Goal: Answer question/provide support

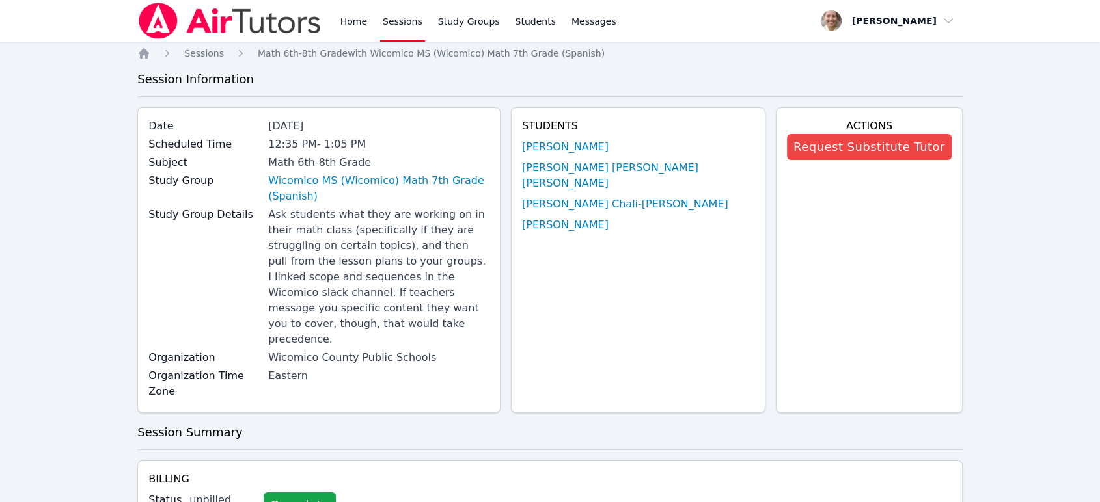
click at [385, 27] on link "Sessions" at bounding box center [402, 21] width 45 height 42
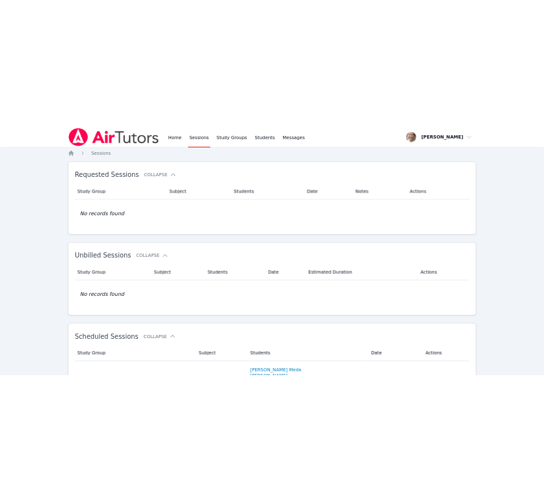
scroll to position [289, 0]
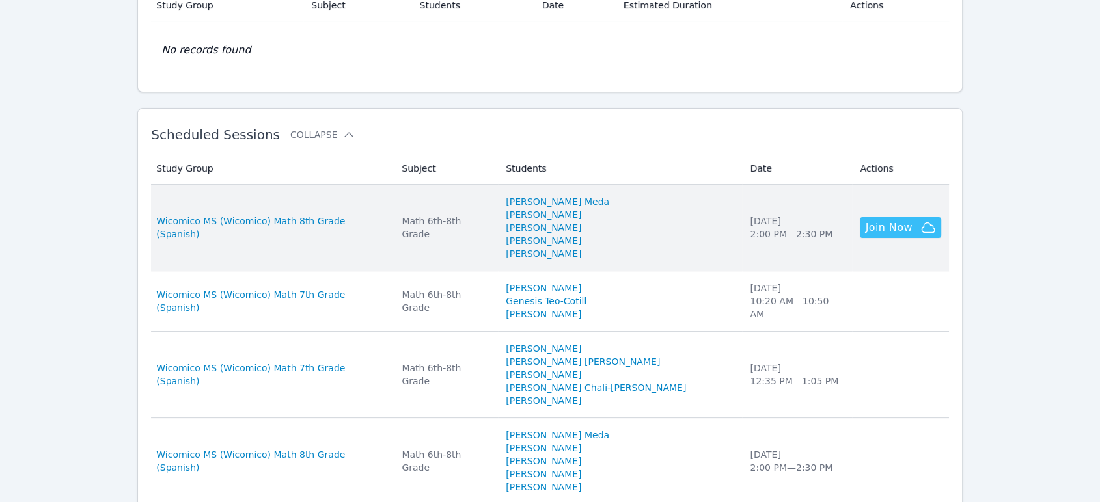
click at [897, 226] on span "Join Now" at bounding box center [900, 228] width 70 height 16
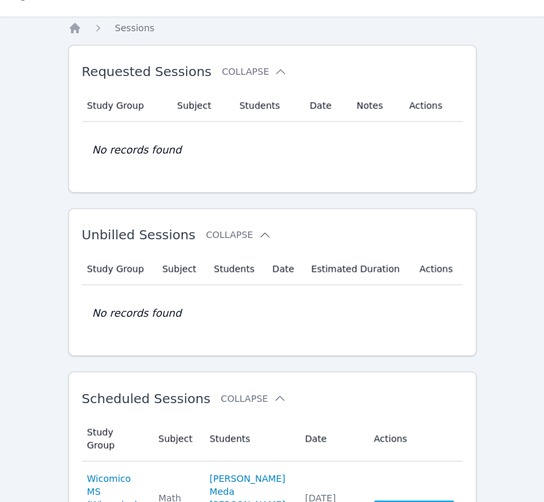
scroll to position [0, 0]
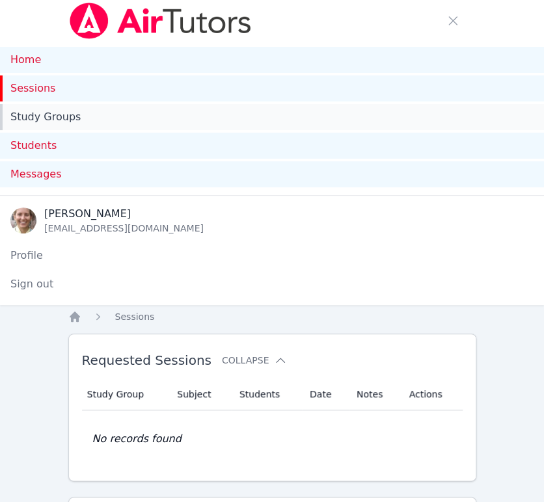
click at [81, 115] on link "Study Groups" at bounding box center [272, 117] width 544 height 26
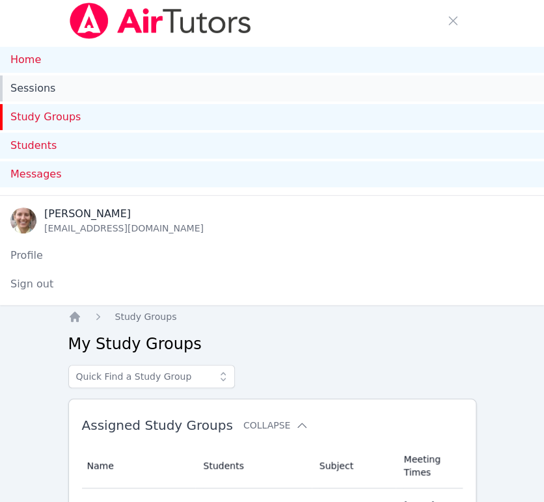
click at [27, 88] on link "Sessions" at bounding box center [272, 88] width 544 height 26
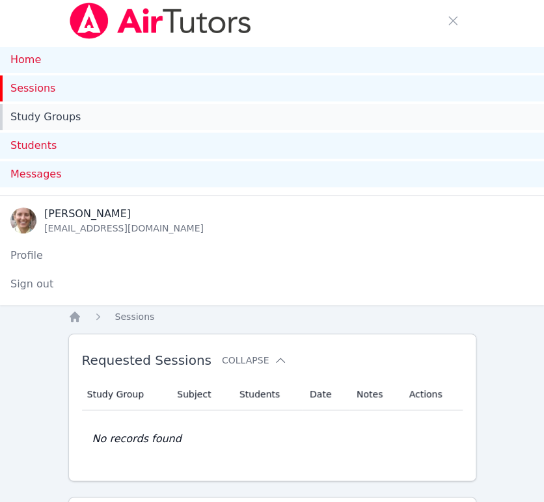
click at [62, 115] on link "Study Groups" at bounding box center [272, 117] width 544 height 26
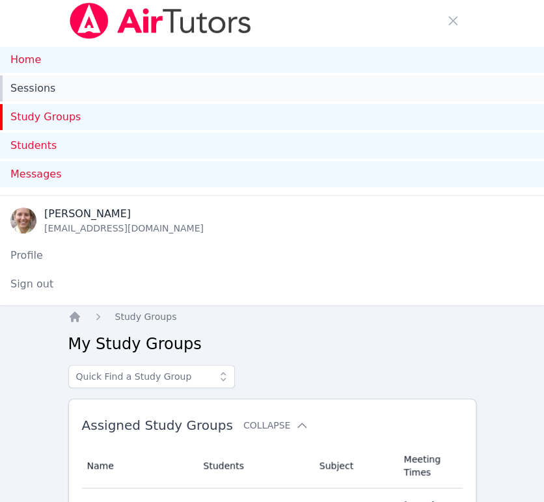
click at [26, 88] on link "Sessions" at bounding box center [272, 88] width 544 height 26
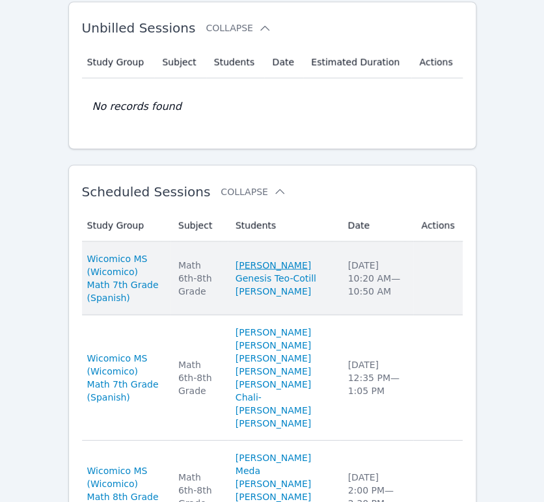
scroll to position [723, 0]
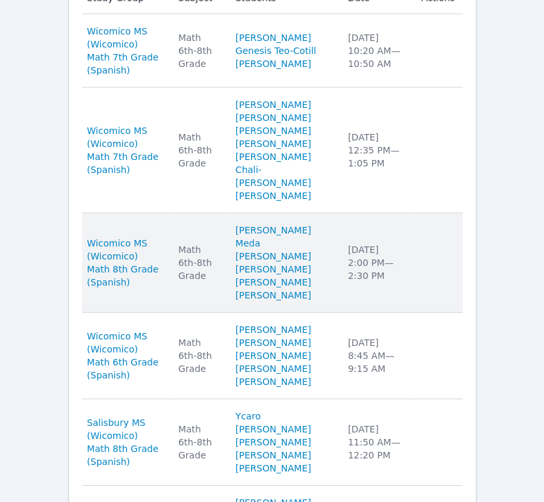
click at [382, 313] on td "Date Mon Sep 22 2:00 PM — 2:30 PM" at bounding box center [377, 263] width 74 height 100
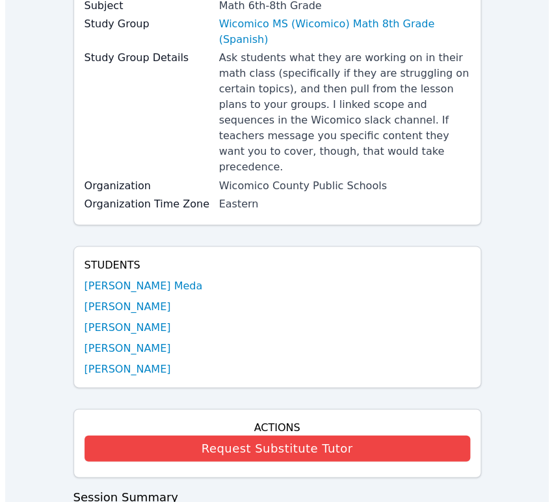
scroll to position [723, 0]
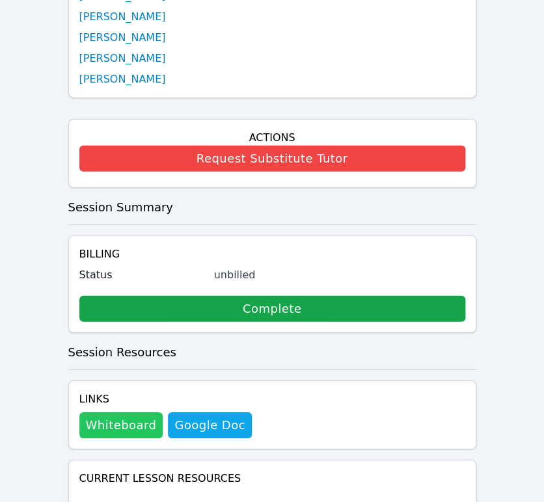
click at [135, 413] on button "Whiteboard" at bounding box center [121, 426] width 84 height 26
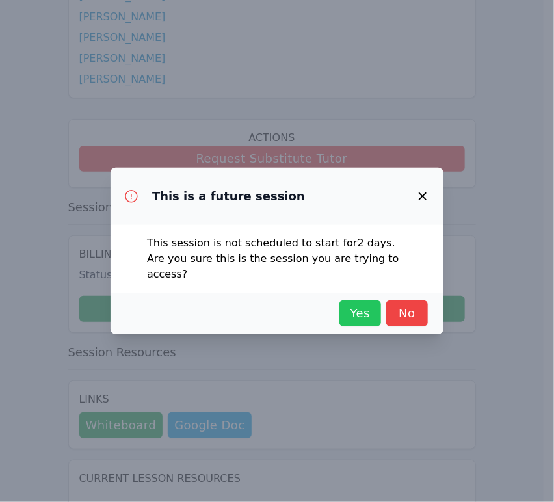
click at [359, 306] on span "Yes" at bounding box center [360, 314] width 29 height 18
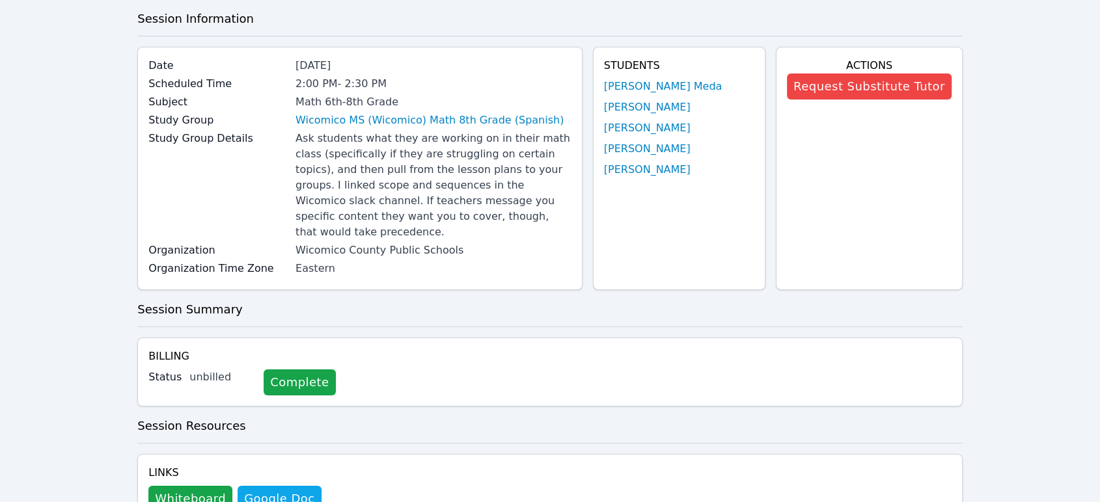
scroll to position [0, 0]
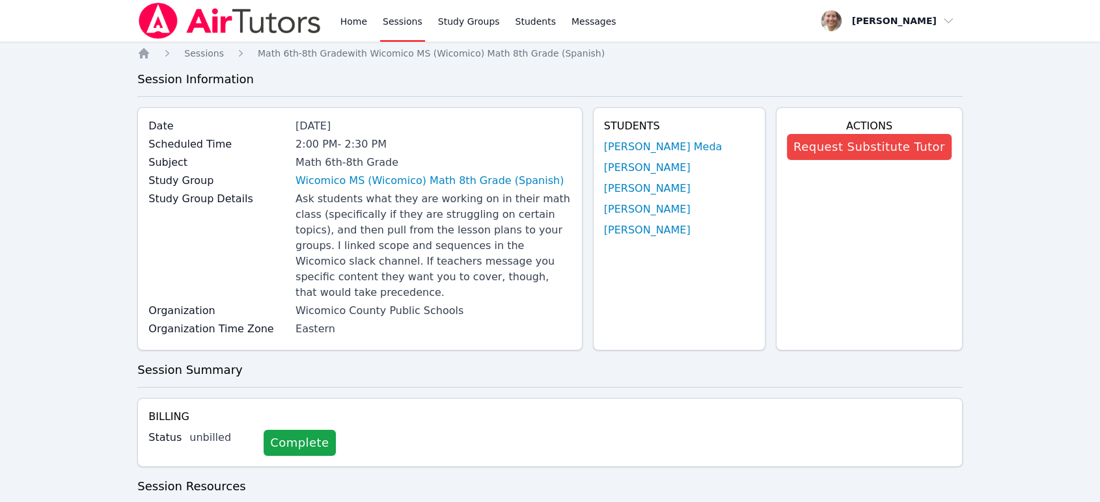
click at [403, 26] on link "Sessions" at bounding box center [402, 21] width 45 height 42
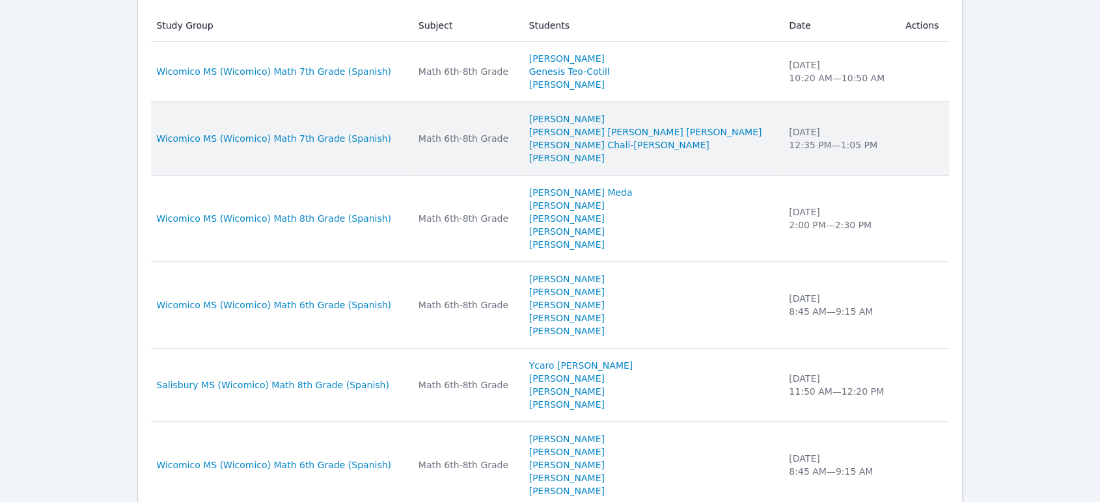
scroll to position [433, 0]
click at [510, 158] on td "Subject Math 6th-8th Grade" at bounding box center [466, 138] width 111 height 74
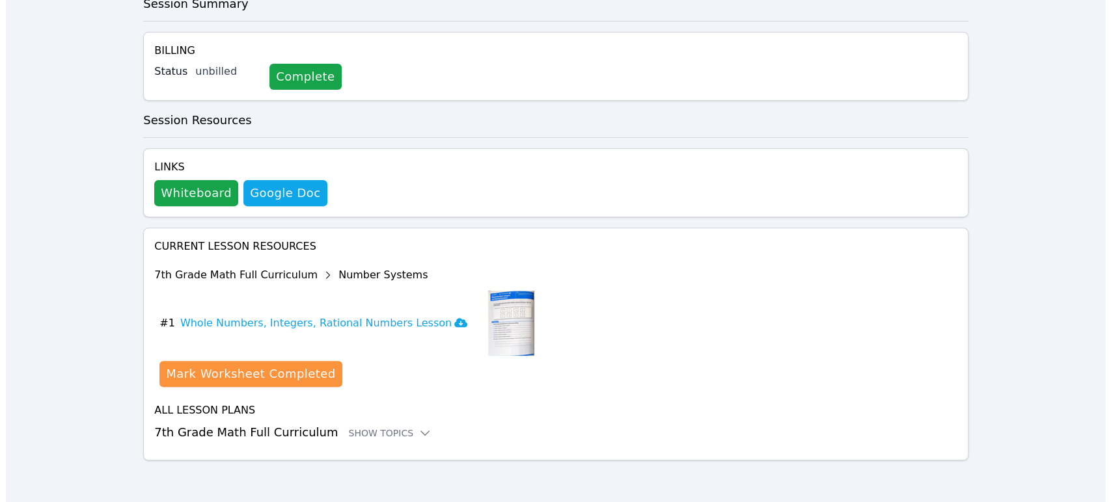
scroll to position [349, 0]
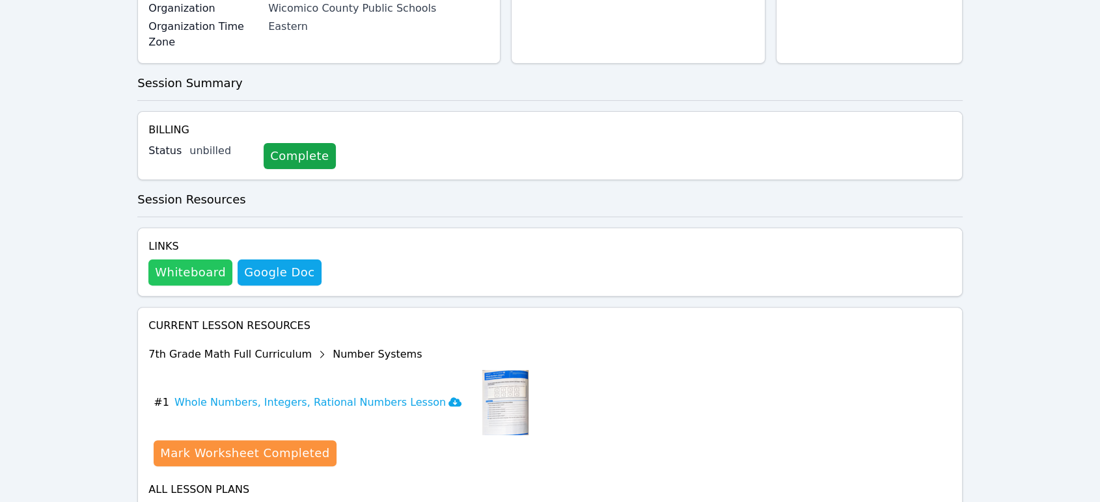
click at [198, 260] on button "Whiteboard" at bounding box center [190, 273] width 84 height 26
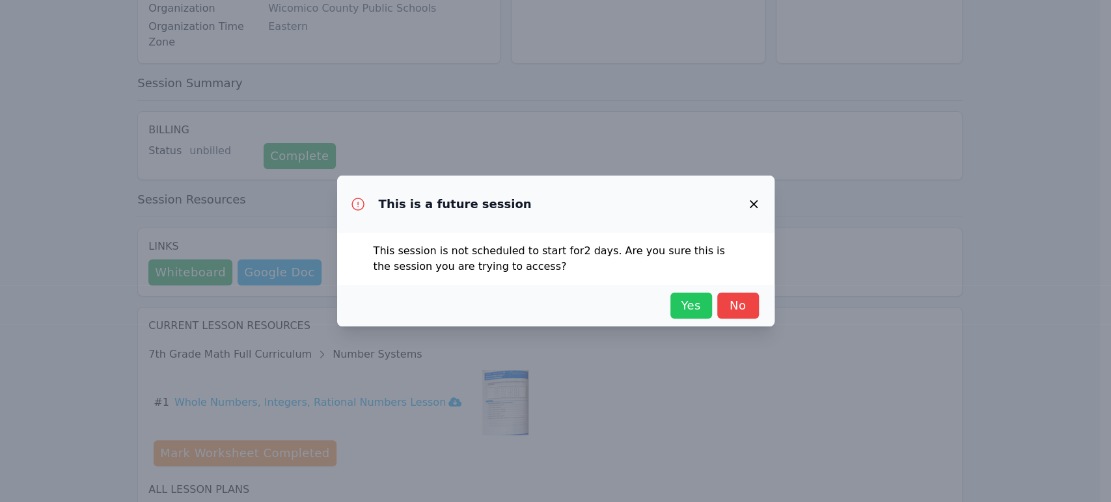
click at [706, 312] on button "Yes" at bounding box center [691, 306] width 42 height 26
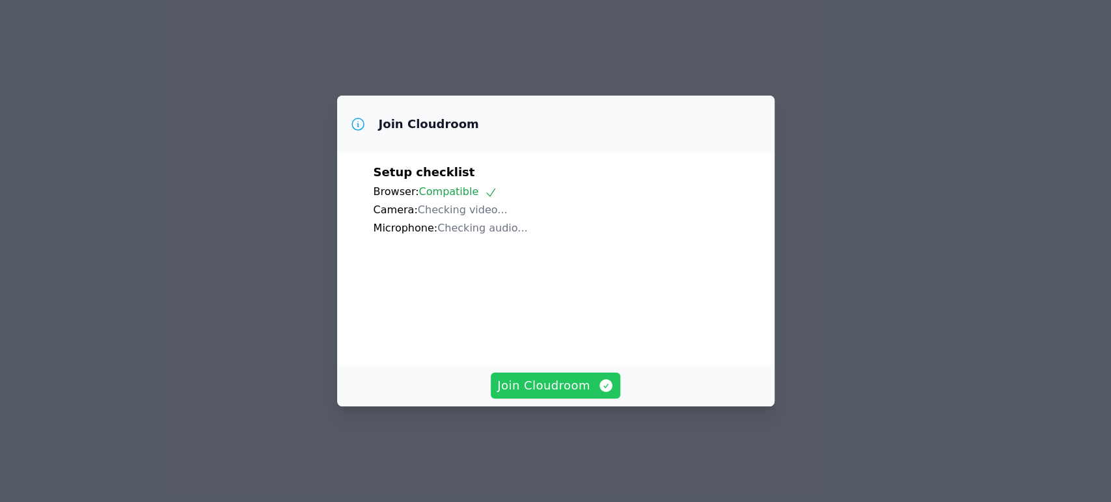
click at [536, 395] on span "Join Cloudroom" at bounding box center [555, 386] width 116 height 18
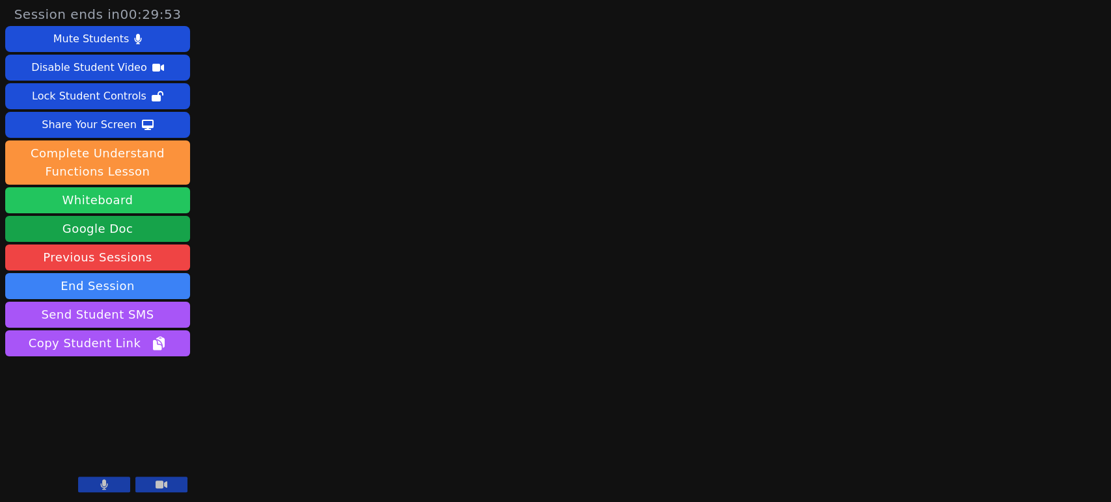
click at [91, 202] on button "Whiteboard" at bounding box center [97, 200] width 185 height 26
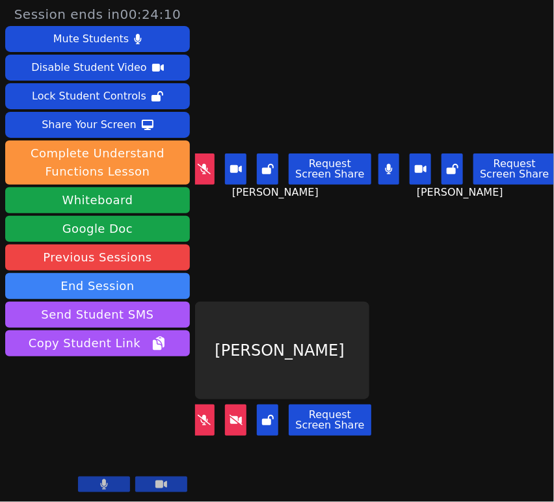
click at [232, 420] on button at bounding box center [235, 420] width 21 height 31
click at [385, 170] on button at bounding box center [389, 169] width 21 height 31
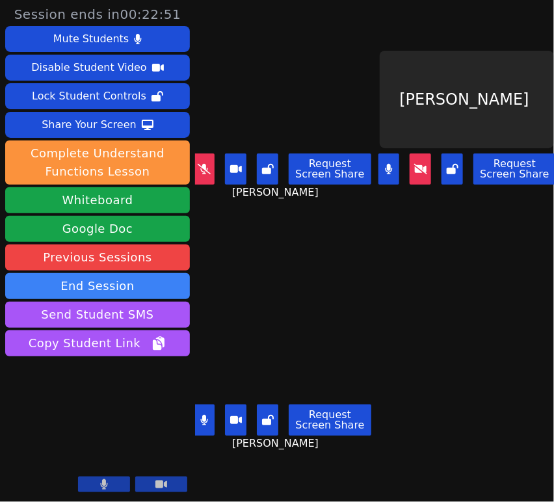
click at [204, 174] on button at bounding box center [204, 169] width 21 height 31
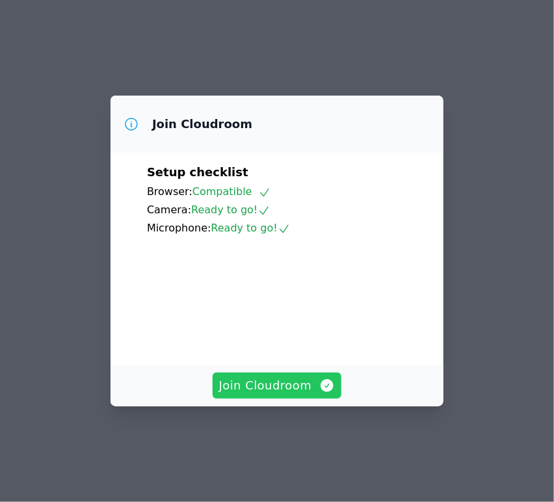
click at [254, 395] on span "Join Cloudroom" at bounding box center [277, 386] width 116 height 18
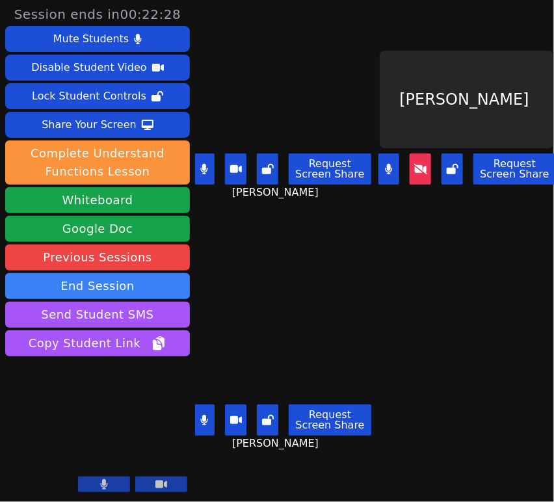
click at [198, 164] on button at bounding box center [204, 169] width 21 height 31
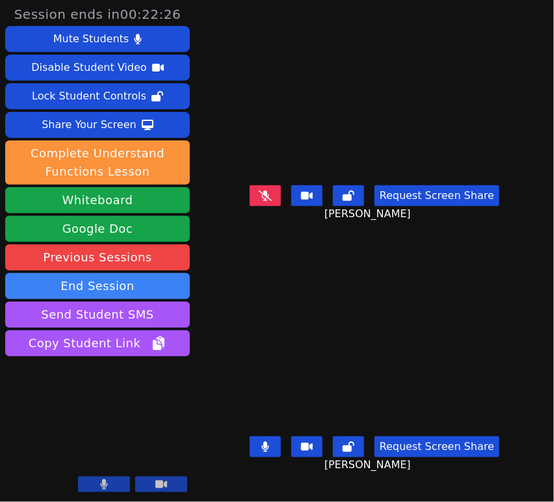
click at [278, 452] on button at bounding box center [265, 447] width 31 height 21
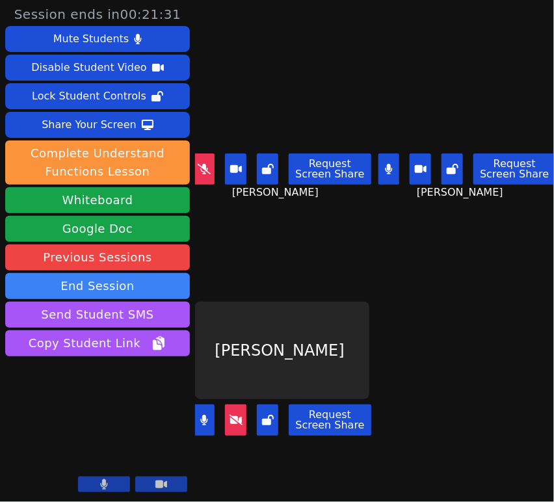
click at [386, 165] on icon at bounding box center [389, 169] width 8 height 10
click at [383, 165] on icon at bounding box center [389, 169] width 13 height 10
click at [204, 167] on icon at bounding box center [204, 169] width 13 height 10
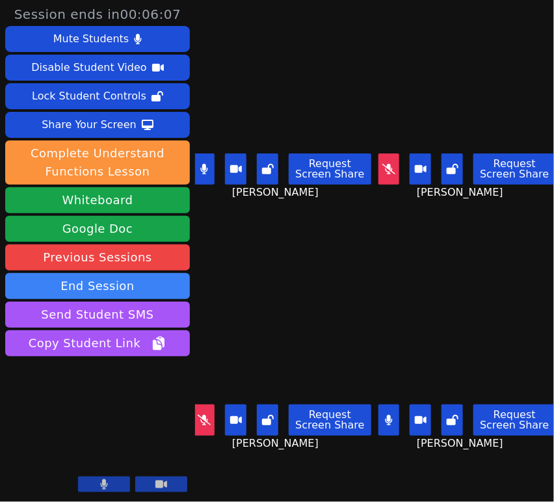
click at [206, 415] on icon at bounding box center [204, 420] width 13 height 10
click at [388, 169] on icon at bounding box center [389, 169] width 13 height 10
click at [387, 164] on icon at bounding box center [389, 169] width 13 height 10
click at [379, 160] on button at bounding box center [389, 169] width 21 height 31
click at [385, 159] on button at bounding box center [389, 169] width 21 height 31
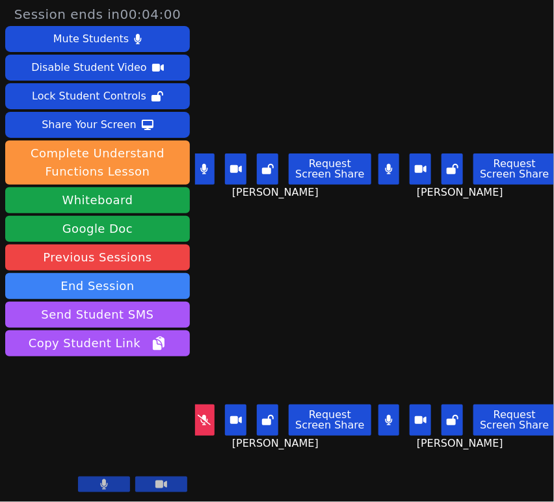
click at [209, 160] on button at bounding box center [204, 169] width 21 height 31
click at [379, 163] on button at bounding box center [389, 169] width 21 height 31
click at [193, 174] on aside "Session ends in 00:01:17 Mute Students Disable Student Video Lock Student Contr…" at bounding box center [97, 251] width 195 height 502
click at [203, 171] on button at bounding box center [204, 169] width 21 height 31
click at [385, 169] on icon at bounding box center [389, 169] width 13 height 10
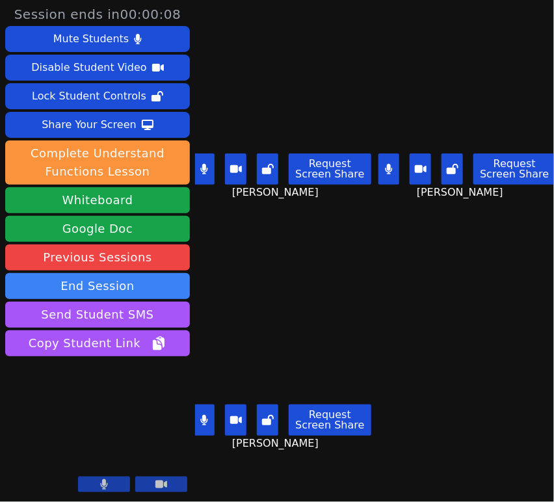
click at [208, 415] on icon at bounding box center [204, 420] width 8 height 10
click at [205, 154] on button at bounding box center [204, 169] width 21 height 31
click at [213, 416] on button at bounding box center [204, 420] width 21 height 31
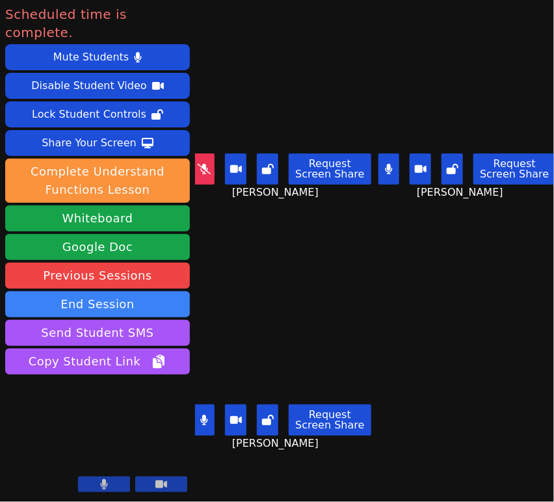
click at [386, 159] on button at bounding box center [389, 169] width 21 height 31
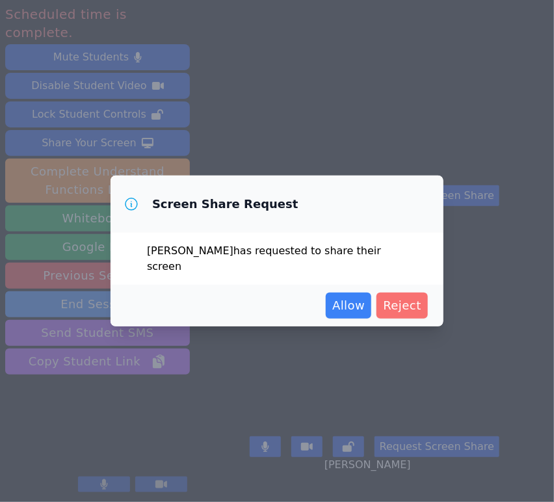
click at [416, 307] on span "Reject" at bounding box center [402, 306] width 38 height 18
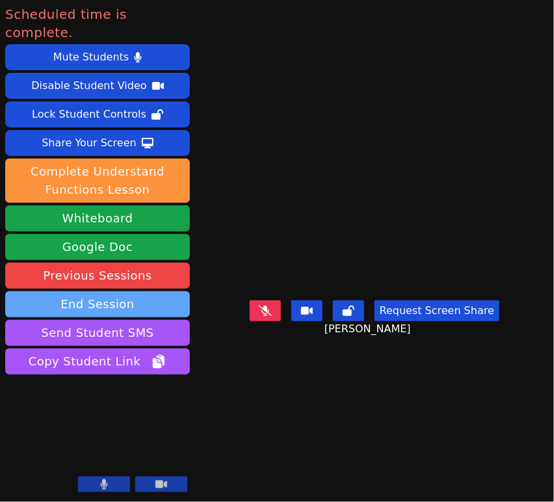
click at [182, 292] on button "End Session" at bounding box center [97, 305] width 185 height 26
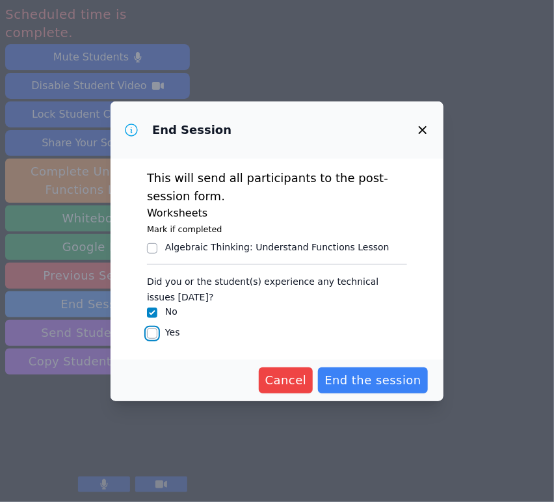
click at [147, 335] on input "Yes" at bounding box center [152, 334] width 10 height 10
checkbox input "true"
checkbox input "false"
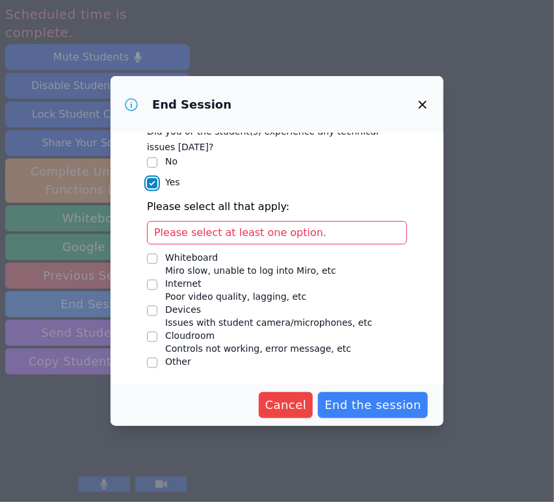
scroll to position [126, 0]
click at [156, 309] on input "Devices Issues with student camera/microphones, etc" at bounding box center [152, 310] width 10 height 10
checkbox input "true"
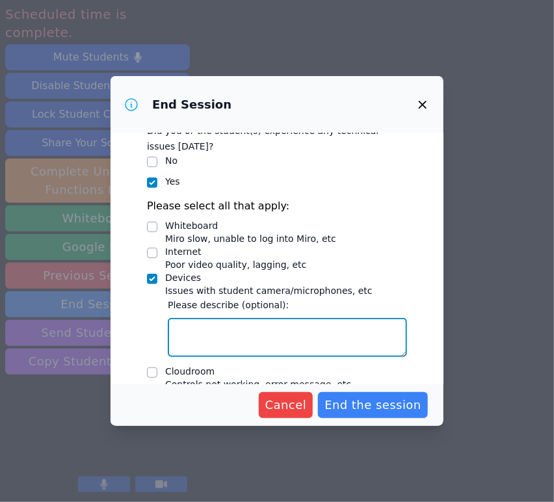
click at [265, 325] on textarea "Devices Issues with student camera/microphones, etc" at bounding box center [287, 337] width 239 height 39
type textarea "Lauren needed help and eventually got it to connect her mic and"
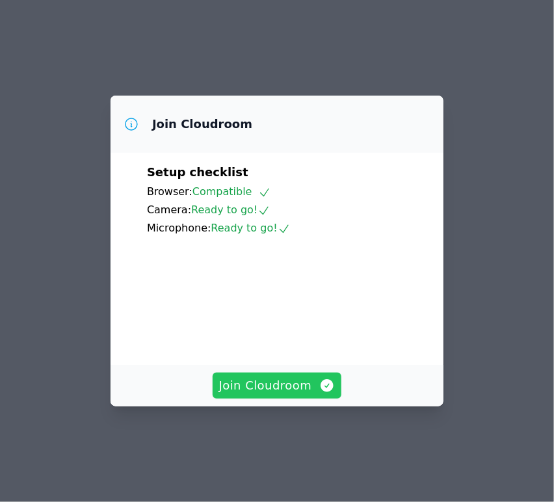
click at [290, 395] on span "Join Cloudroom" at bounding box center [277, 386] width 116 height 18
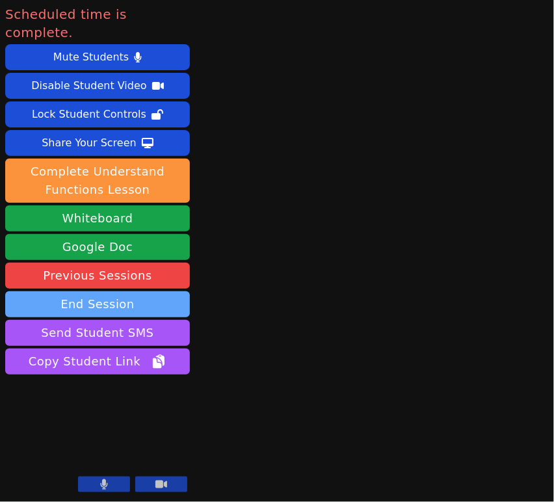
click at [100, 292] on button "End Session" at bounding box center [97, 305] width 185 height 26
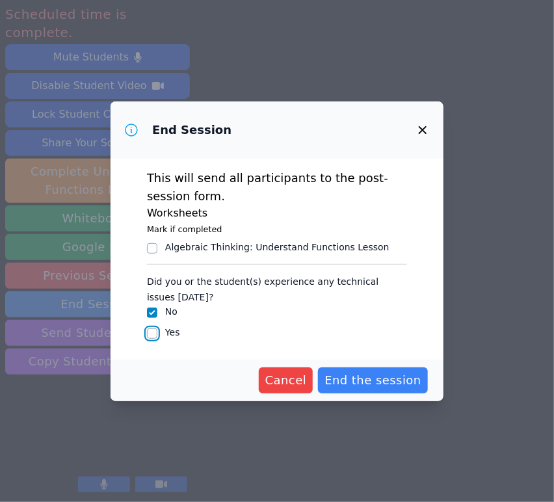
click at [154, 334] on input "Yes" at bounding box center [152, 334] width 10 height 10
checkbox input "true"
checkbox input "false"
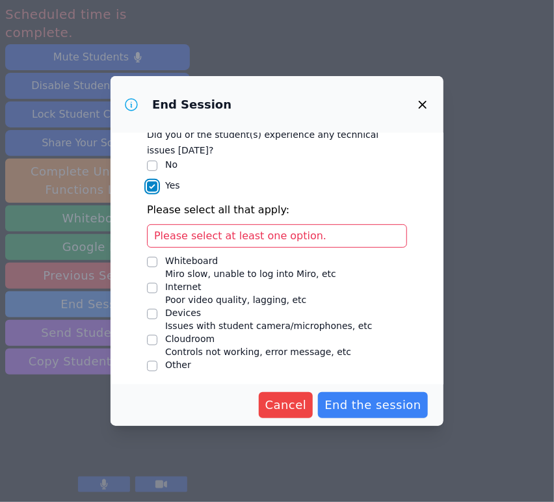
scroll to position [126, 0]
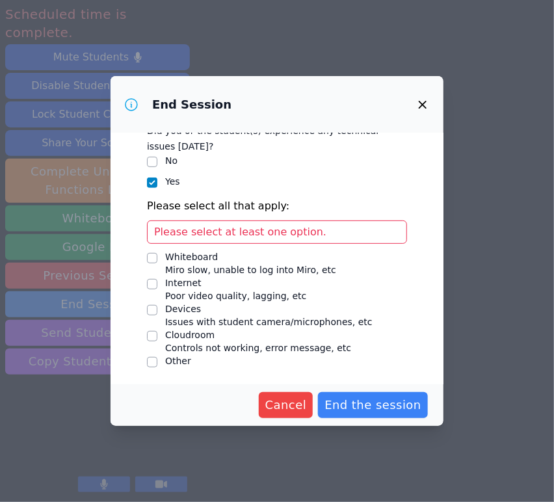
click at [174, 306] on div "Devices" at bounding box center [269, 309] width 208 height 13
click at [157, 306] on input "Devices Issues with student camera/microphones, etc" at bounding box center [152, 310] width 10 height 10
checkbox input "true"
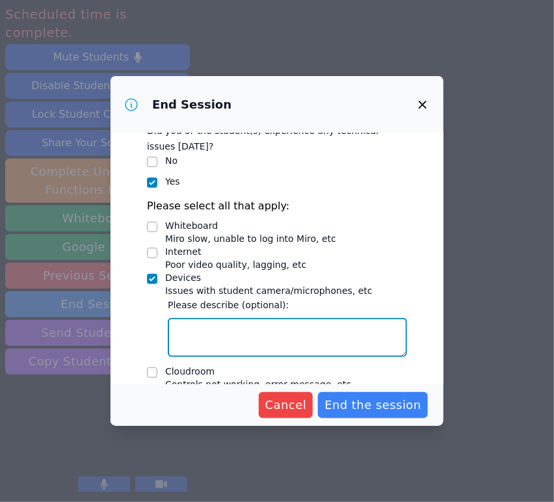
click at [208, 327] on textarea "Devices Issues with student camera/microphones, etc" at bounding box center [287, 337] width 239 height 39
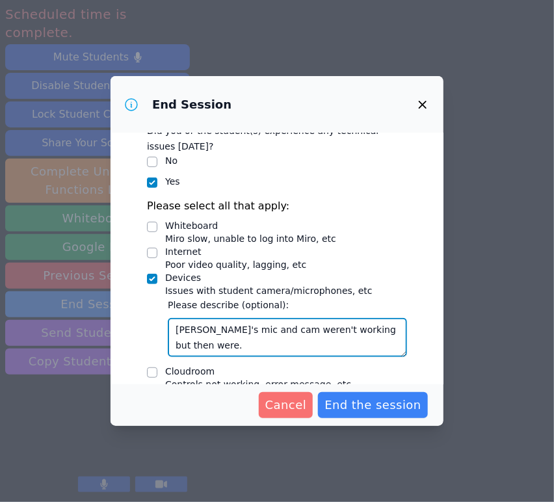
type textarea "Lauren's mic and cam weren't working but then were."
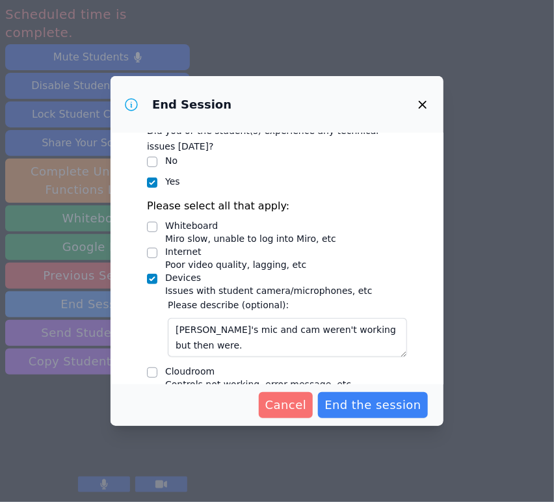
click at [305, 407] on span "Cancel" at bounding box center [286, 405] width 42 height 18
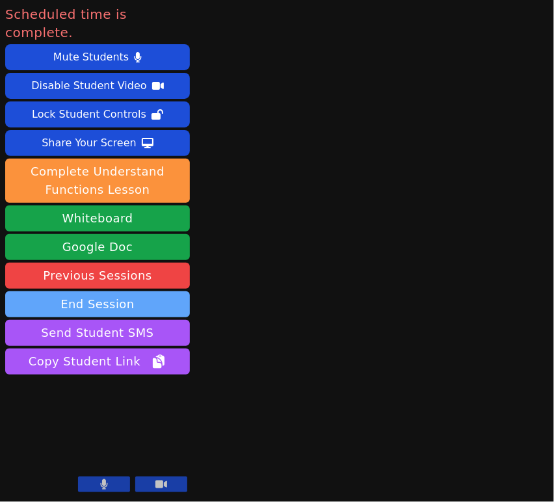
click at [150, 292] on button "End Session" at bounding box center [97, 305] width 185 height 26
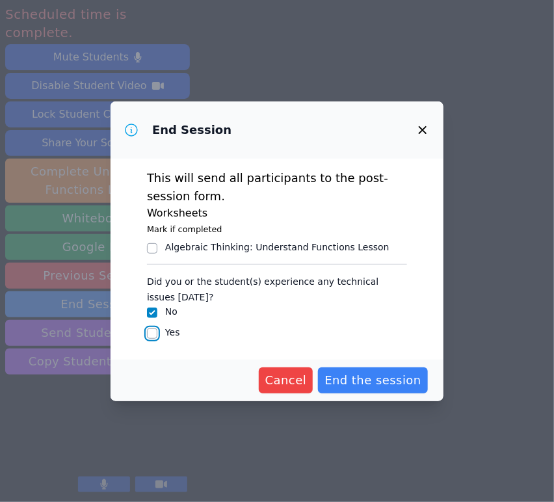
click at [148, 332] on input "Yes" at bounding box center [152, 334] width 10 height 10
checkbox input "true"
checkbox input "false"
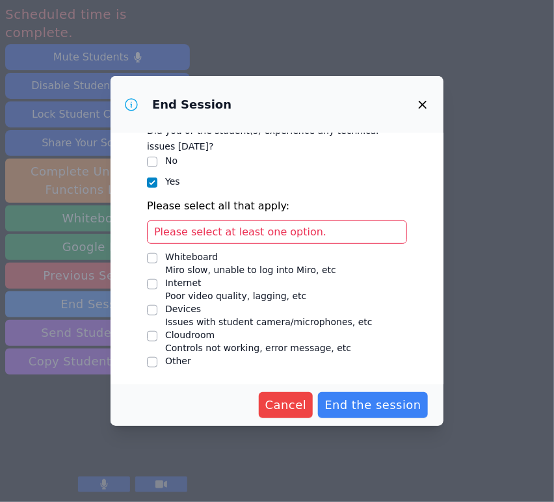
click at [189, 317] on span "Issues with student camera/microphones, etc" at bounding box center [269, 322] width 208 height 10
click at [157, 315] on input "Devices Issues with student camera/microphones, etc" at bounding box center [152, 310] width 10 height 10
checkbox input "true"
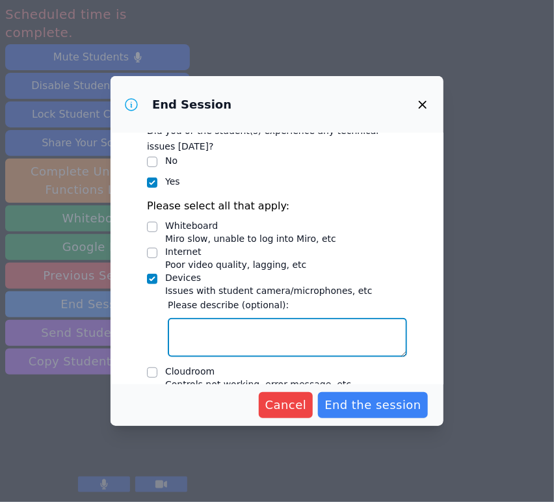
click at [239, 334] on textarea "Devices Issues with student camera/microphones, etc" at bounding box center [287, 337] width 239 height 39
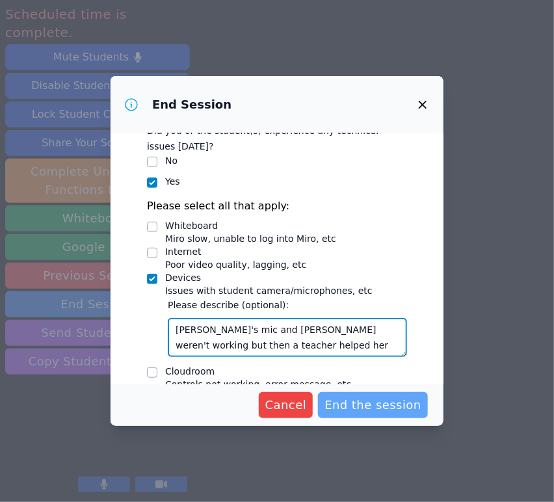
type textarea "Lauren's mic and cam weren't working but then a teacher helped her connect them."
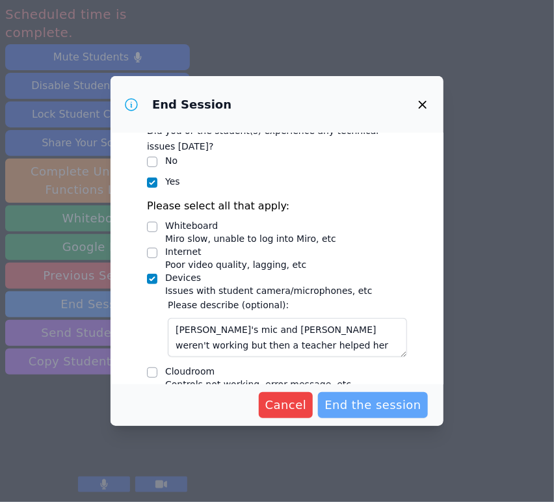
click at [381, 408] on span "End the session" at bounding box center [373, 405] width 97 height 18
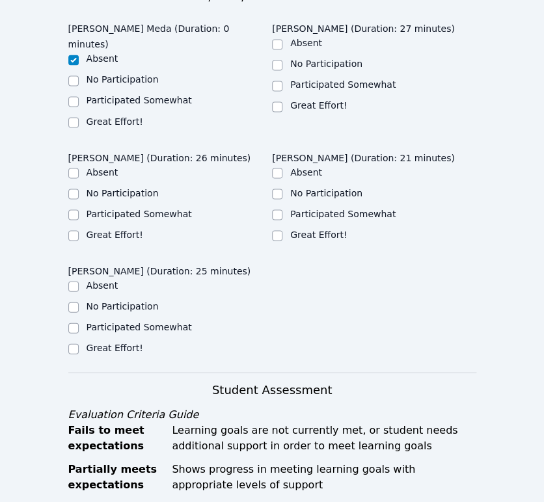
scroll to position [506, 0]
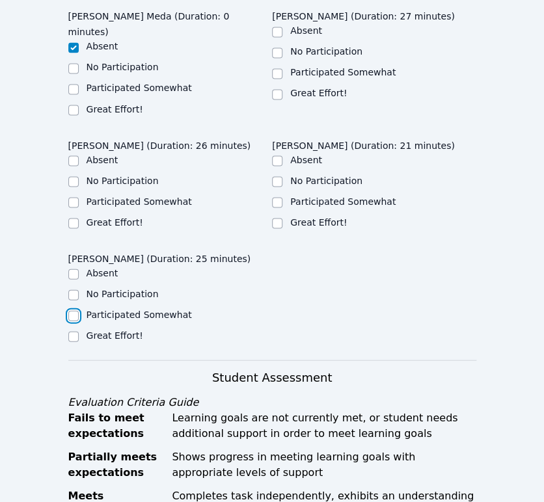
click at [75, 310] on input "Participated Somewhat" at bounding box center [73, 315] width 10 height 10
checkbox input "true"
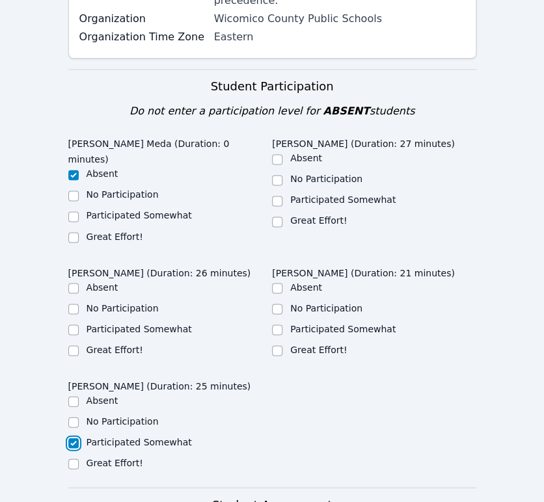
scroll to position [361, 0]
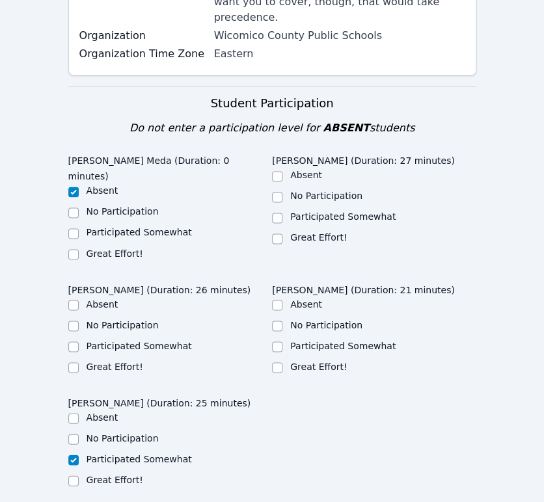
click at [109, 361] on label "Great Effort!" at bounding box center [115, 366] width 57 height 10
click at [79, 362] on input "Great Effort!" at bounding box center [73, 367] width 10 height 10
checkbox input "true"
click at [279, 213] on input "Participated Somewhat" at bounding box center [277, 218] width 10 height 10
checkbox input "true"
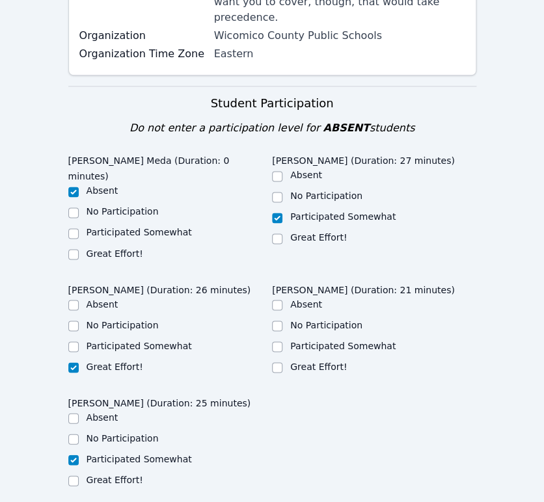
click at [314, 340] on label "Participated Somewhat" at bounding box center [342, 345] width 105 height 10
click at [282, 342] on input "Participated Somewhat" at bounding box center [277, 347] width 10 height 10
checkbox input "true"
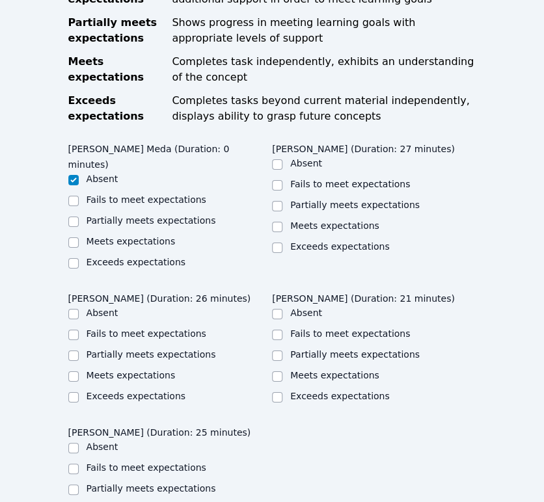
scroll to position [867, 0]
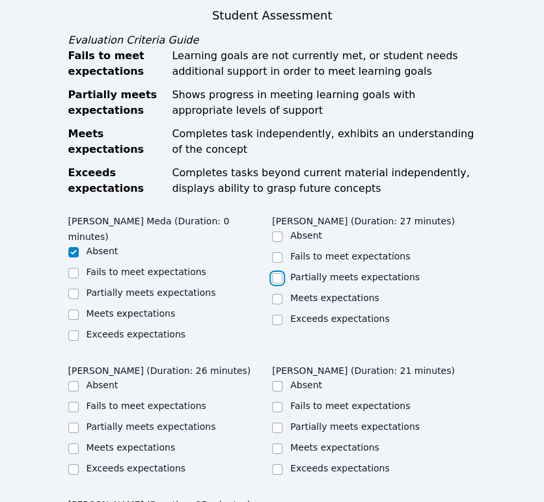
click at [278, 273] on input "Partially meets expectations" at bounding box center [277, 278] width 10 height 10
checkbox input "true"
click at [279, 423] on input "Partially meets expectations" at bounding box center [277, 428] width 10 height 10
checkbox input "true"
click at [71, 423] on input "Partially meets expectations" at bounding box center [73, 428] width 10 height 10
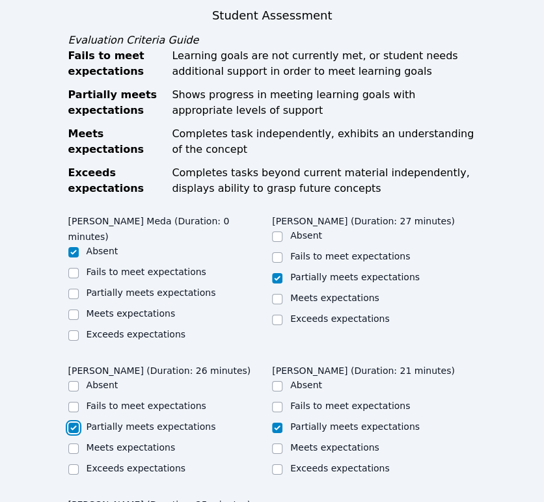
checkbox input "true"
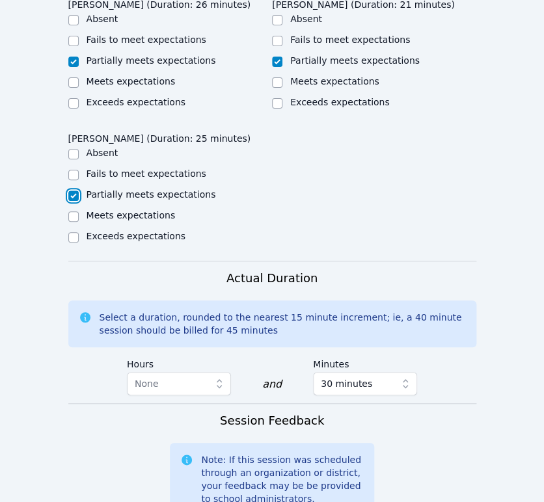
scroll to position [1512, 0]
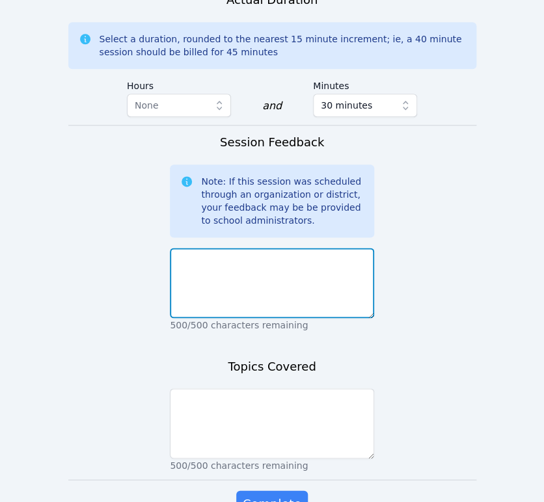
click at [320, 248] on textarea at bounding box center [272, 283] width 204 height 70
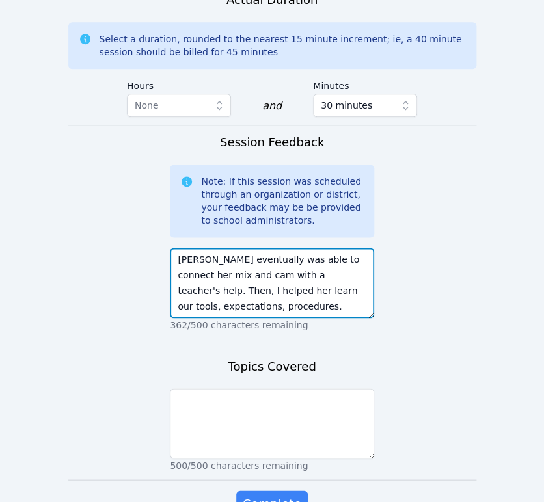
click at [177, 248] on textarea "Lauren eventually was able to connect her mix and cam with a teacher's help. Th…" at bounding box center [272, 283] width 204 height 70
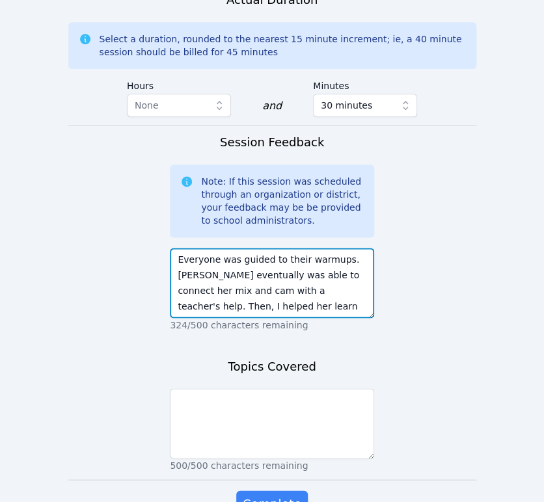
click at [348, 248] on textarea "Everyone was guided to their warmups. Lauren eventually was able to connect her…" at bounding box center [272, 283] width 204 height 70
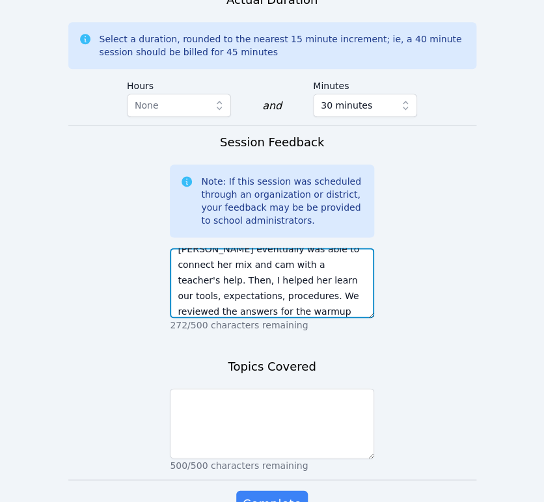
click at [292, 248] on textarea "Everyone was guided to their warmups. Lauren eventually was able to connect her…" at bounding box center [272, 283] width 204 height 70
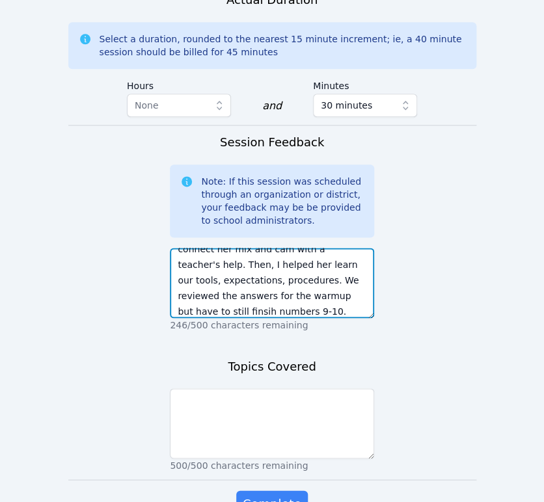
click at [309, 248] on textarea "Everyone was guided to their warmups. Lauren eventually was able to connect her…" at bounding box center [272, 283] width 204 height 70
click at [322, 248] on textarea "Everyone was guided to their warmups. Lauren eventually was able to connect her…" at bounding box center [272, 283] width 204 height 70
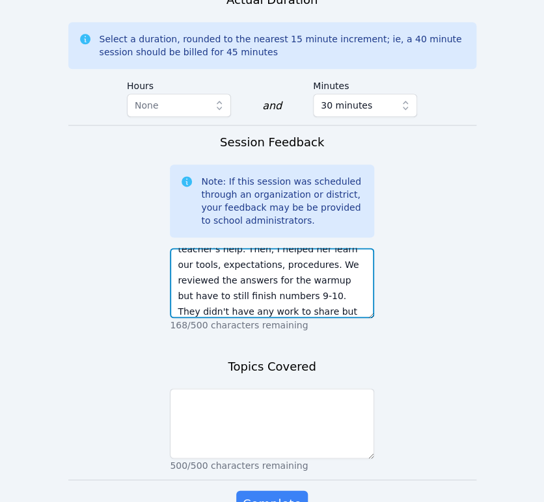
scroll to position [73, 0]
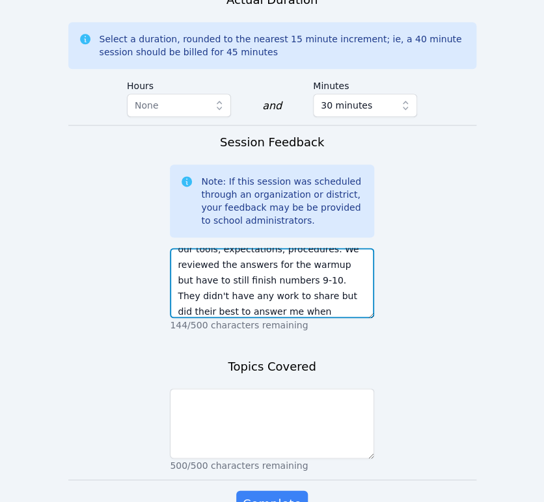
type textarea "Everyone was guided to their warmups. Lauren eventually was able to connect her…"
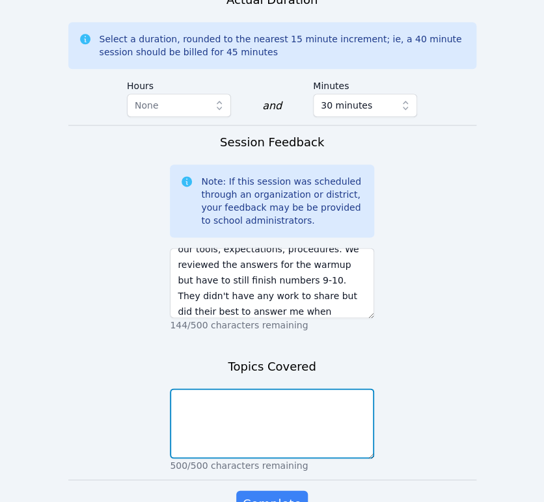
click at [281, 388] on textarea at bounding box center [272, 423] width 204 height 70
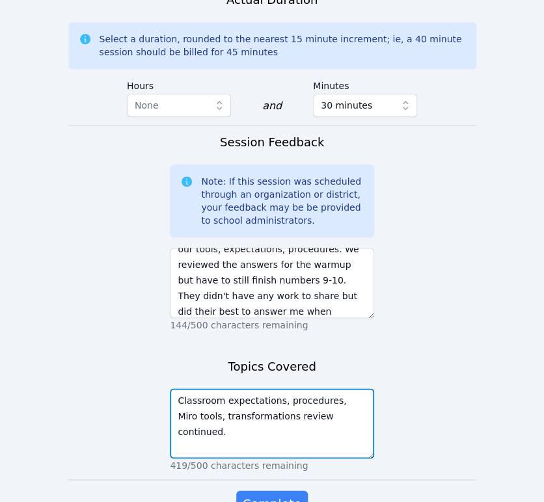
click at [201, 388] on textarea "Classroom expectations, procedures, Miro tools, transformations review continue…" at bounding box center [272, 423] width 204 height 70
type textarea "Classroom expectations, procedures, Miro tools, device troubleshooting, transfo…"
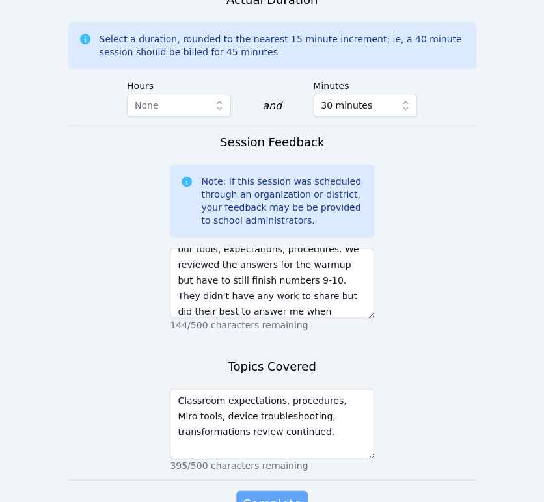
click at [245, 495] on span "Complete" at bounding box center [272, 504] width 59 height 18
